Goal: Navigation & Orientation: Find specific page/section

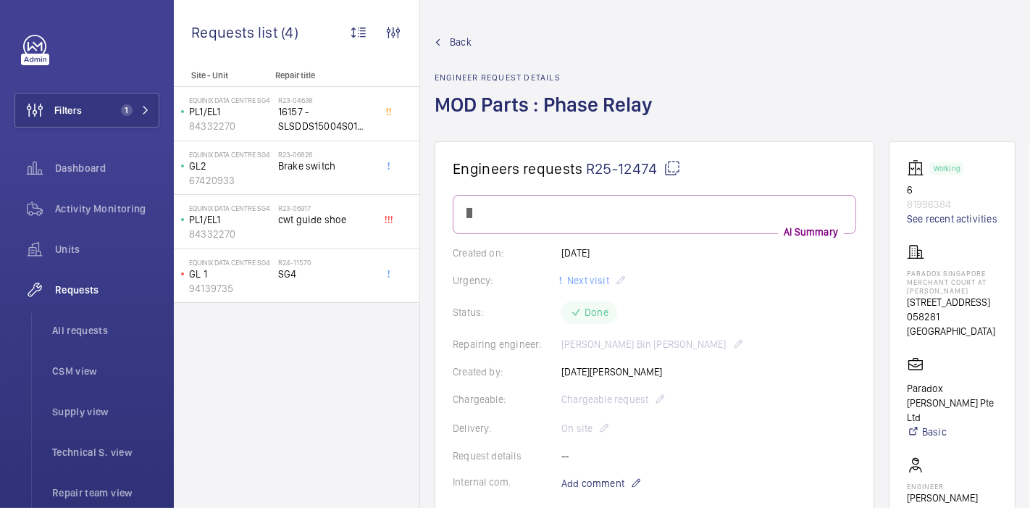
click at [455, 40] on span "Back" at bounding box center [461, 42] width 22 height 14
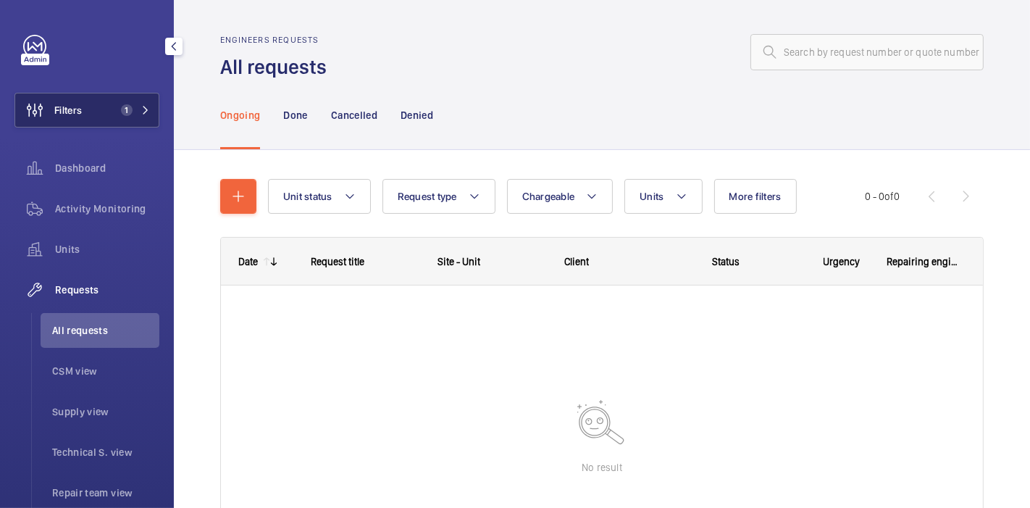
click at [103, 112] on button "Filters 1" at bounding box center [86, 110] width 145 height 35
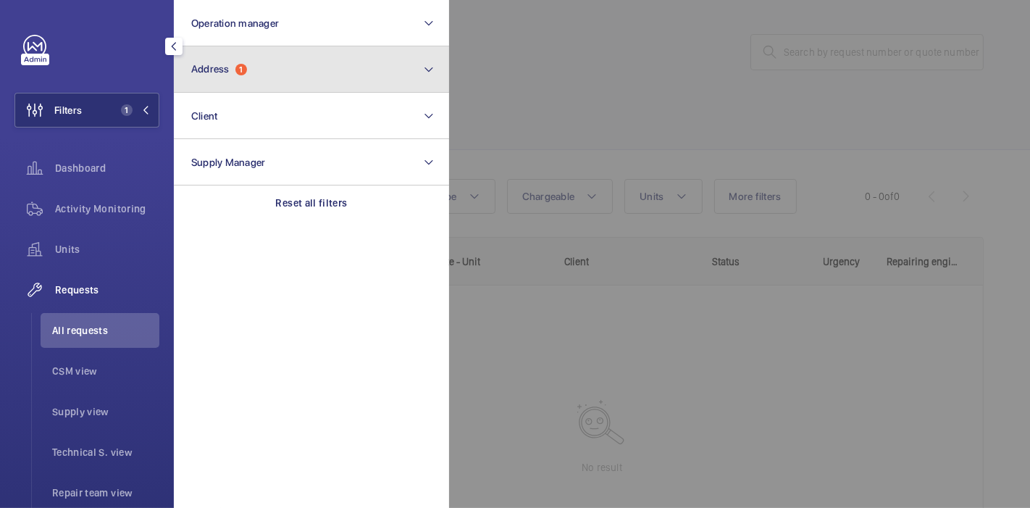
click at [232, 64] on span "Address 1" at bounding box center [219, 69] width 56 height 12
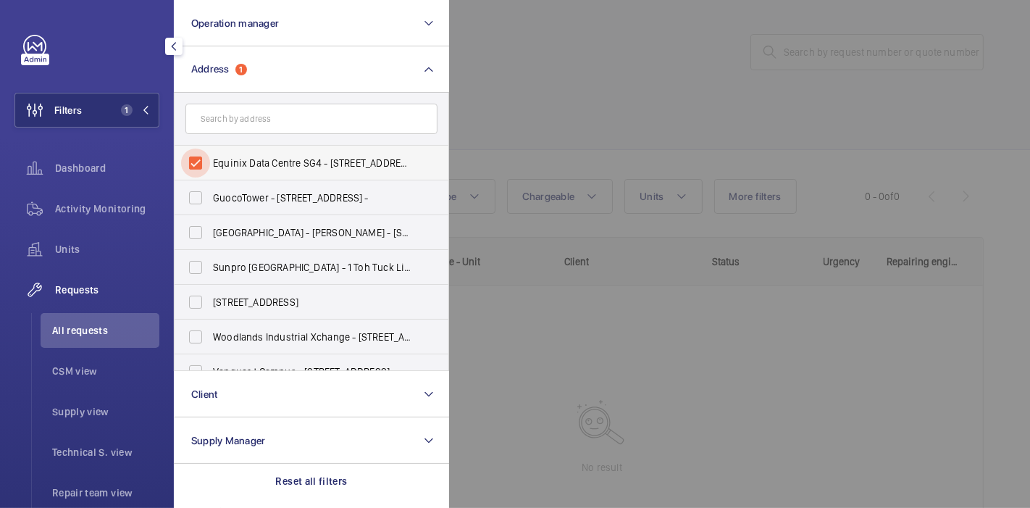
click at [195, 162] on input "Equinix Data Centre SG4 - [STREET_ADDRESS][PERSON_NAME]" at bounding box center [195, 163] width 29 height 29
checkbox input "false"
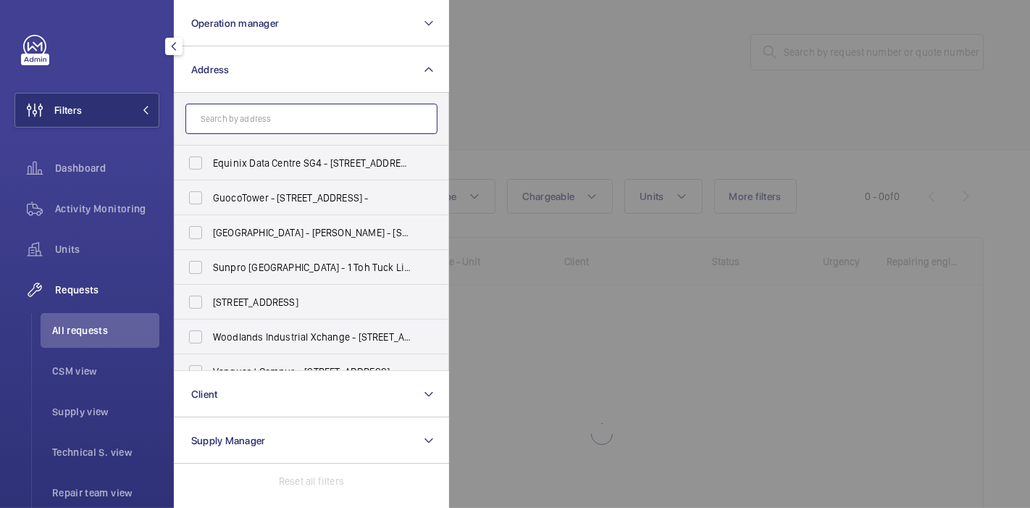
click at [281, 127] on input "text" at bounding box center [311, 119] width 252 height 30
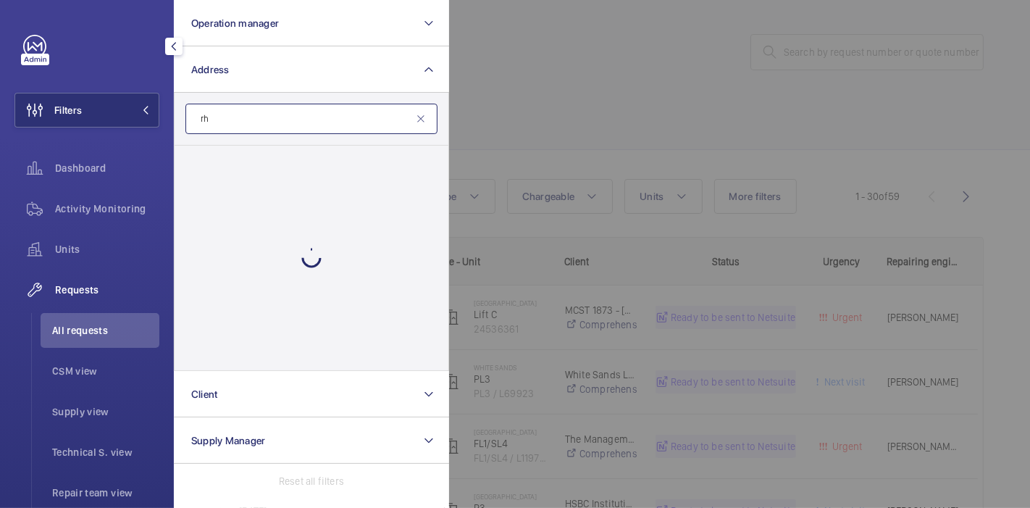
type input "r"
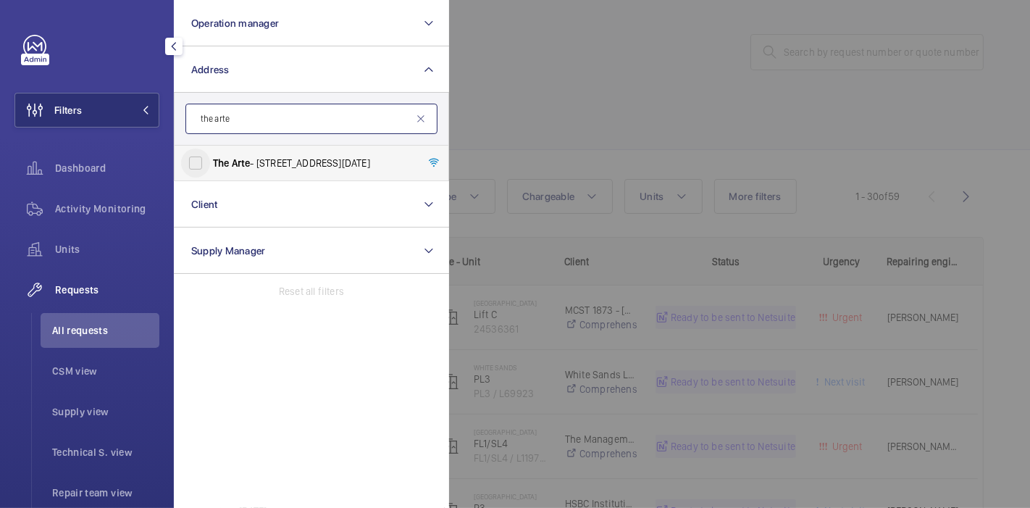
type input "the arte"
click at [193, 160] on input "The Arte - [STREET_ADDRESS][DATE]" at bounding box center [195, 163] width 29 height 29
checkbox input "true"
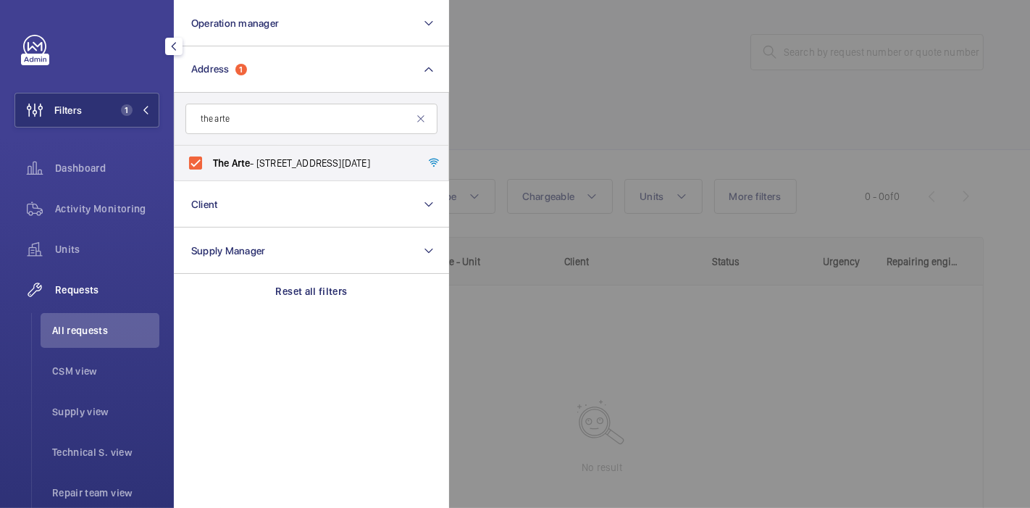
click at [480, 117] on div at bounding box center [964, 254] width 1030 height 508
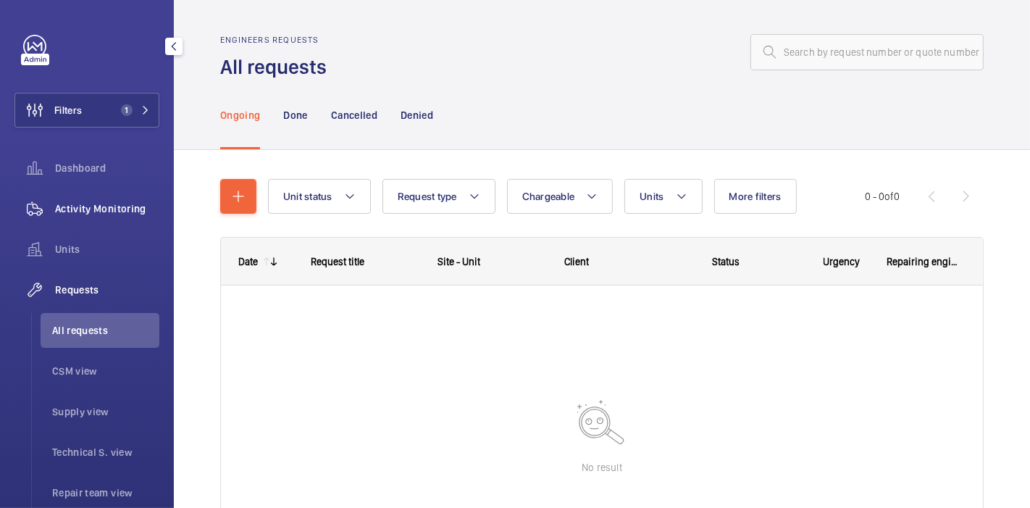
click at [104, 206] on span "Activity Monitoring" at bounding box center [107, 208] width 104 height 14
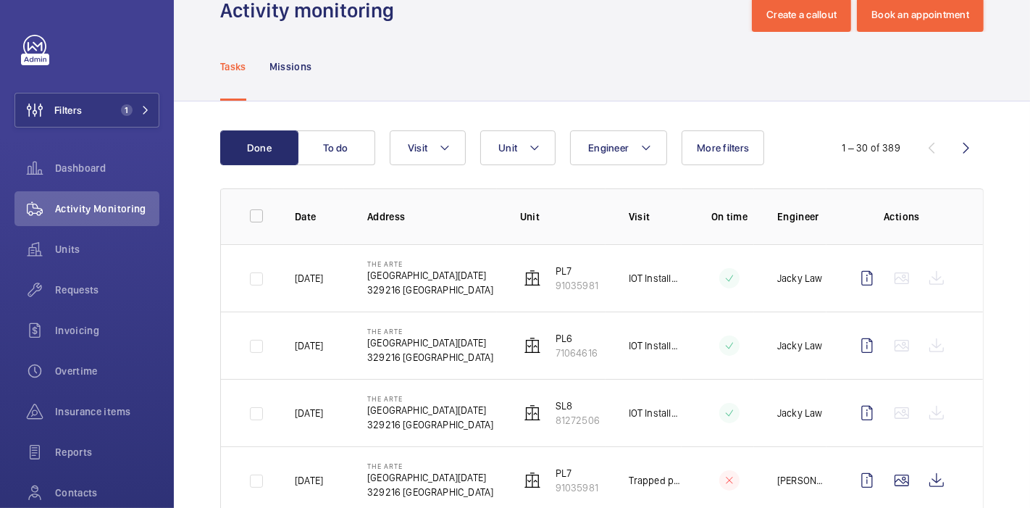
scroll to position [38, 0]
drag, startPoint x: 195, startPoint y: 256, endPoint x: 103, endPoint y: 177, distance: 120.8
click at [103, 177] on mat-sidenav-content "Filters 1 Dashboard Activity Monitoring Units Requests Invoicing Overtime Insur…" at bounding box center [515, 254] width 1030 height 508
click at [103, 177] on div "Dashboard" at bounding box center [86, 168] width 145 height 35
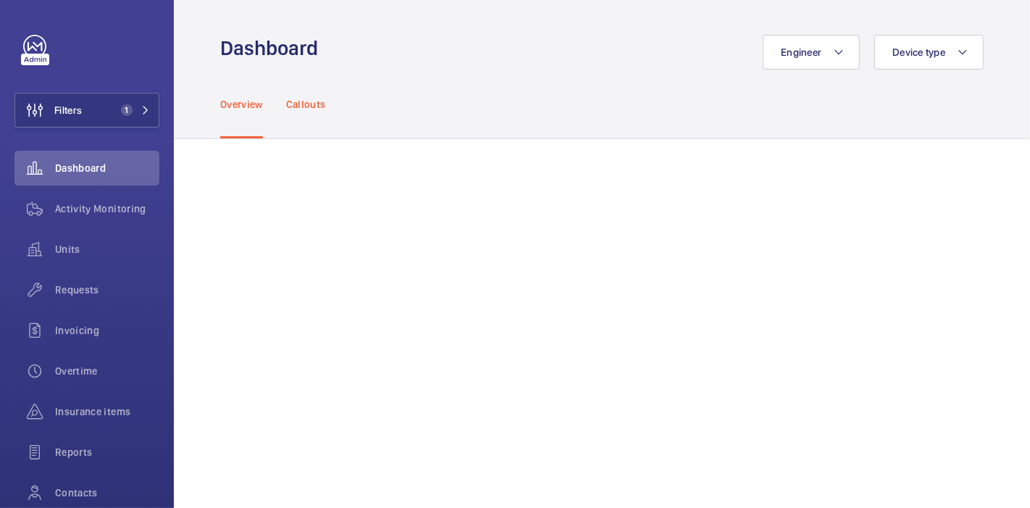
click at [318, 100] on p "Callouts" at bounding box center [306, 104] width 40 height 14
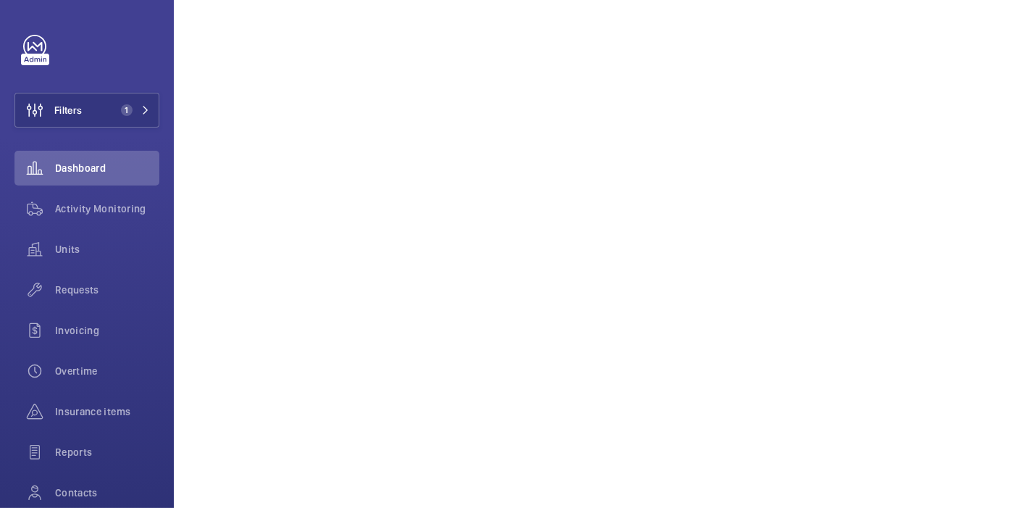
scroll to position [812, 0]
